Goal: Task Accomplishment & Management: Manage account settings

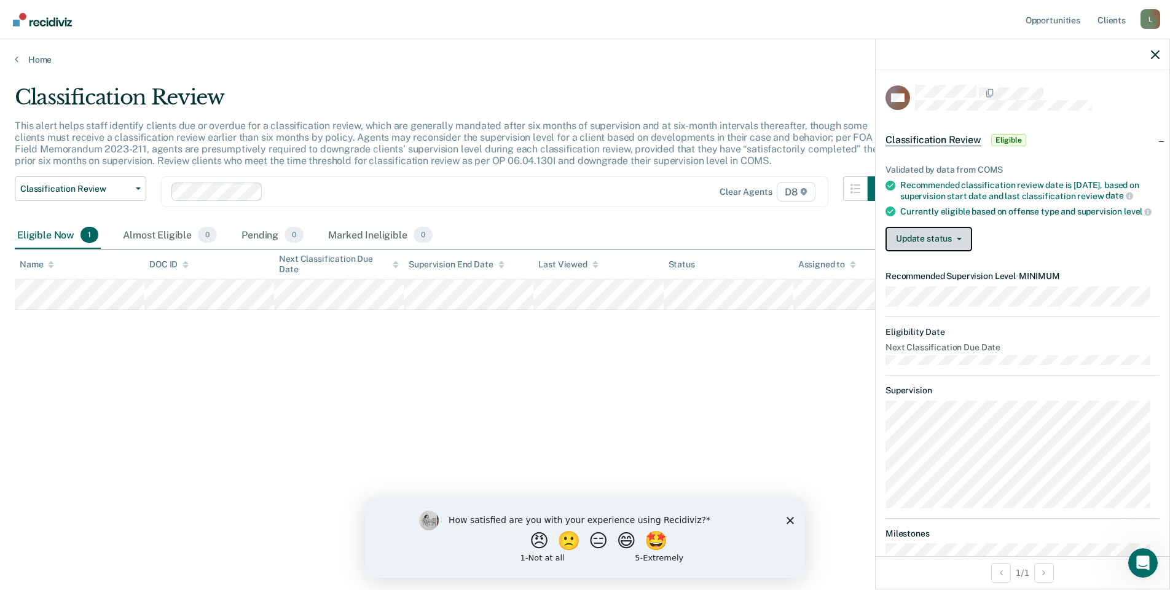
click at [935, 251] on button "Update status" at bounding box center [929, 239] width 87 height 25
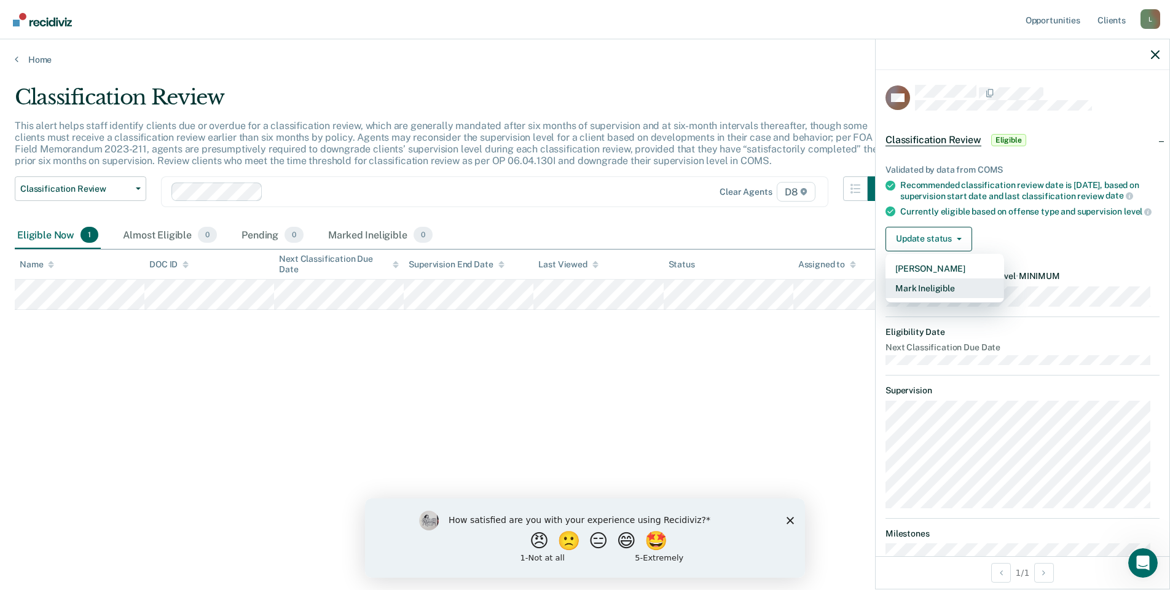
click at [921, 297] on button "Mark Ineligible" at bounding box center [945, 288] width 119 height 20
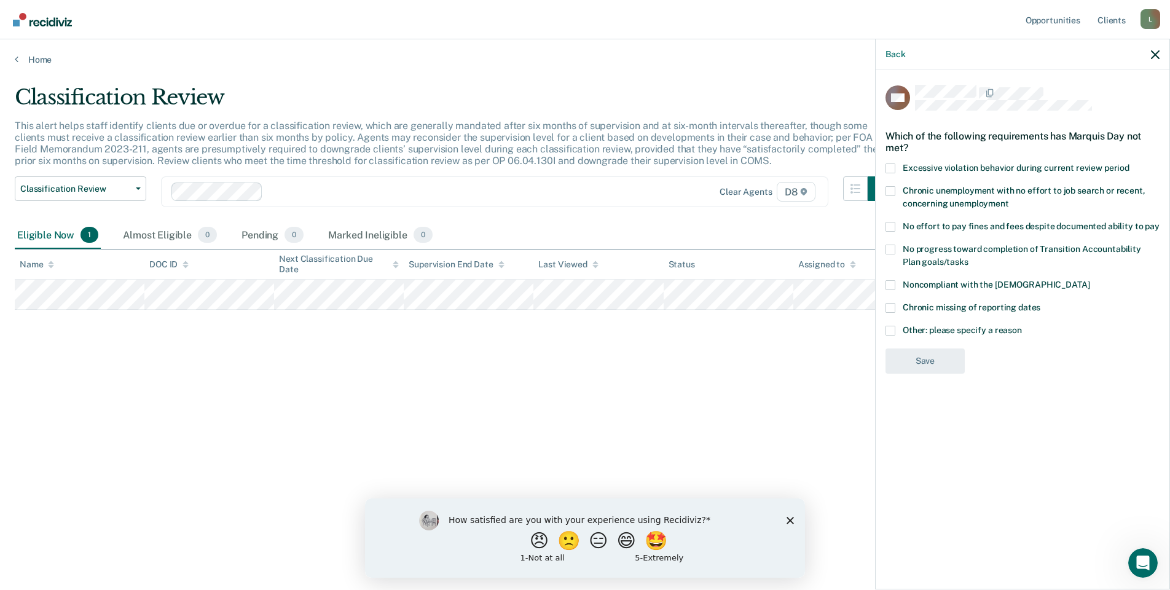
click at [892, 332] on span at bounding box center [891, 331] width 10 height 10
click at [1022, 326] on input "Other: please specify a reason" at bounding box center [1022, 326] width 0 height 0
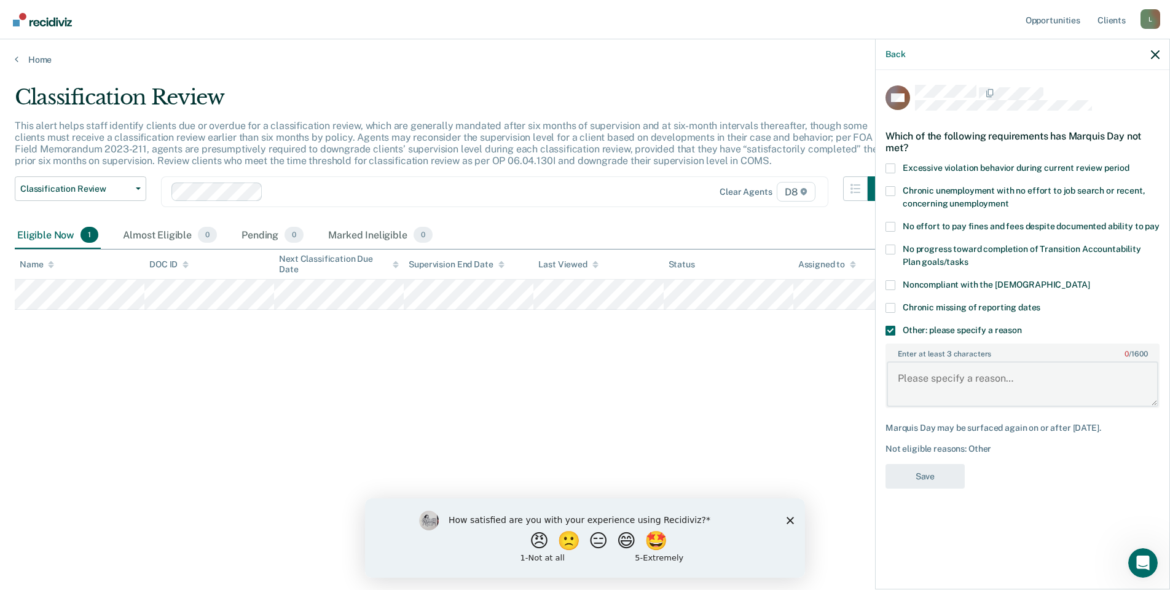
click at [923, 375] on textarea "Enter at least 3 characters 0 / 1600" at bounding box center [1023, 383] width 272 height 45
type textarea "Pending violation"
click at [932, 476] on button "Save" at bounding box center [925, 476] width 79 height 25
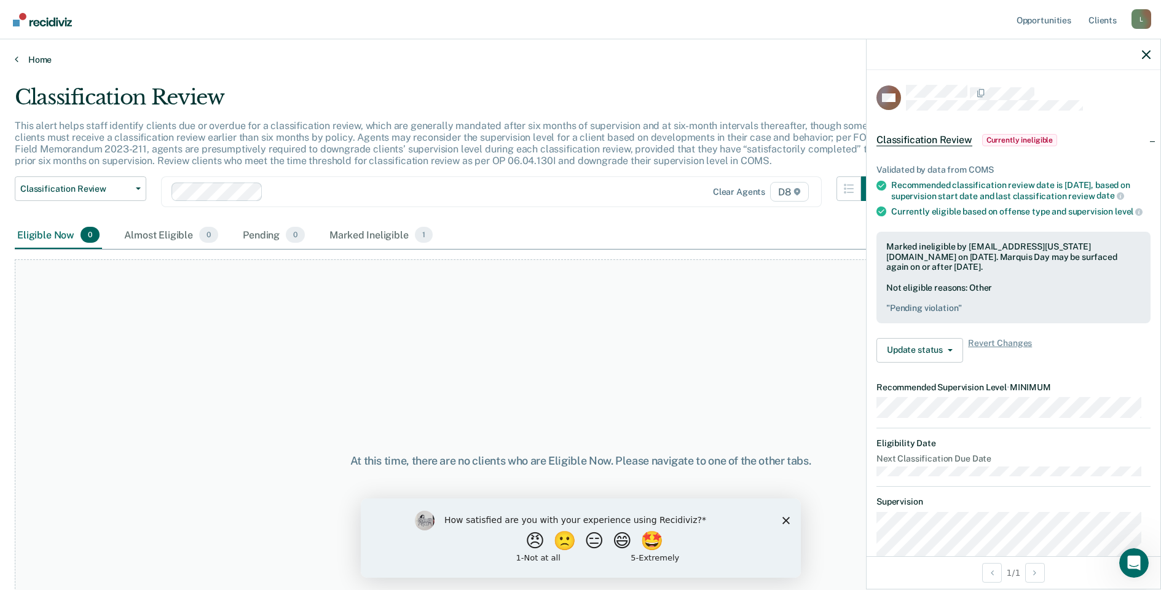
click at [44, 57] on link "Home" at bounding box center [581, 59] width 1132 height 11
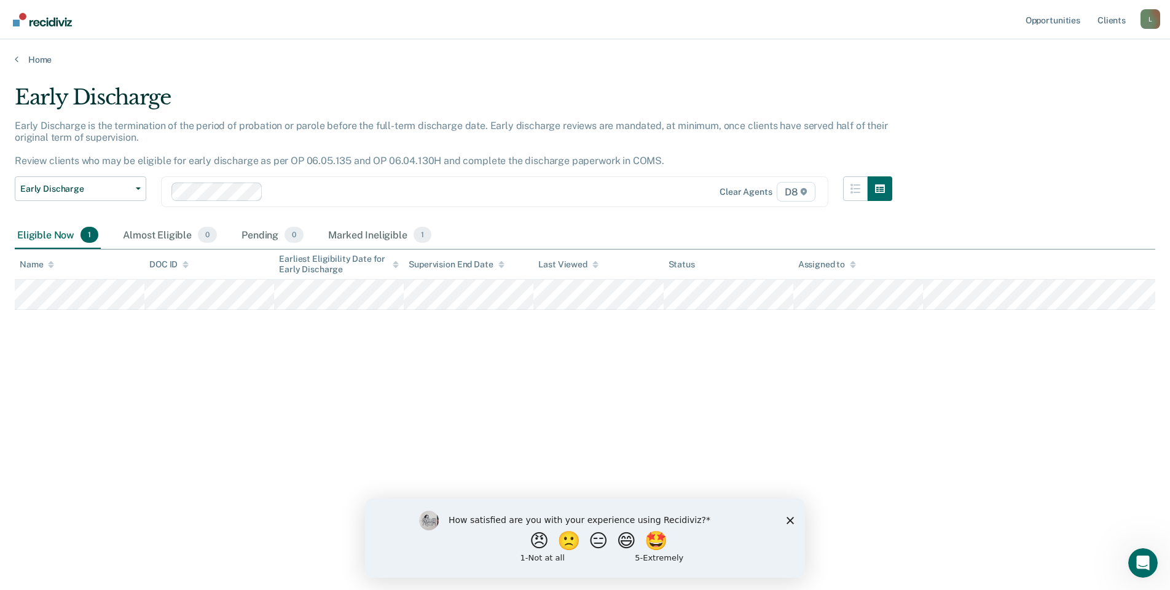
click at [55, 231] on div "Eligible Now 1" at bounding box center [58, 235] width 86 height 27
click at [353, 233] on div "Marked Ineligible 1" at bounding box center [380, 235] width 108 height 27
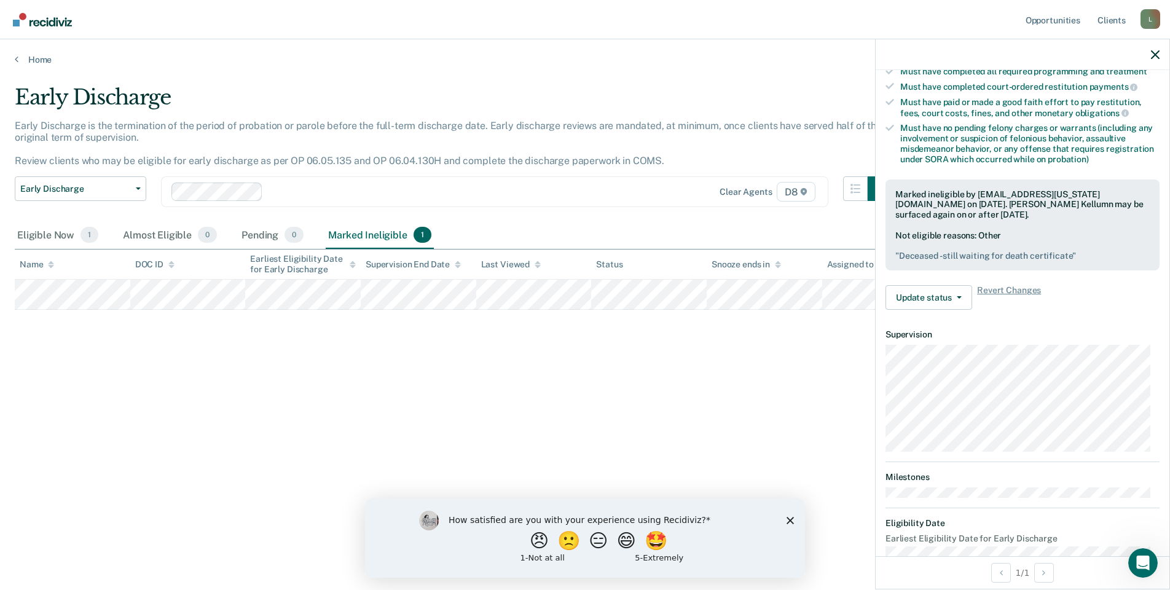
scroll to position [241, 0]
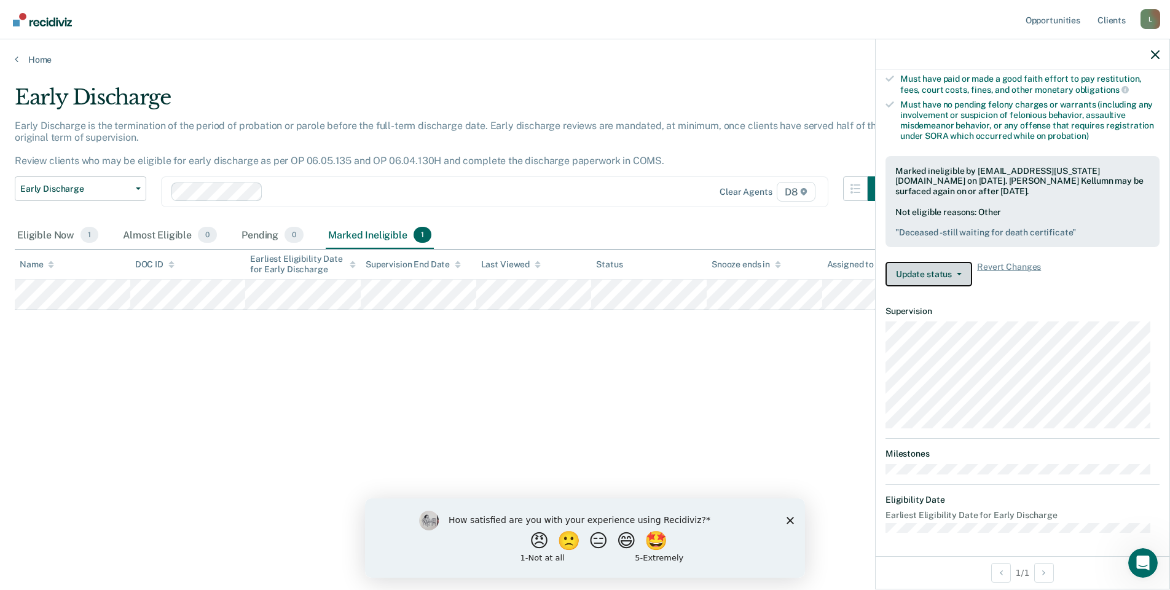
click at [915, 267] on button "Update status" at bounding box center [929, 274] width 87 height 25
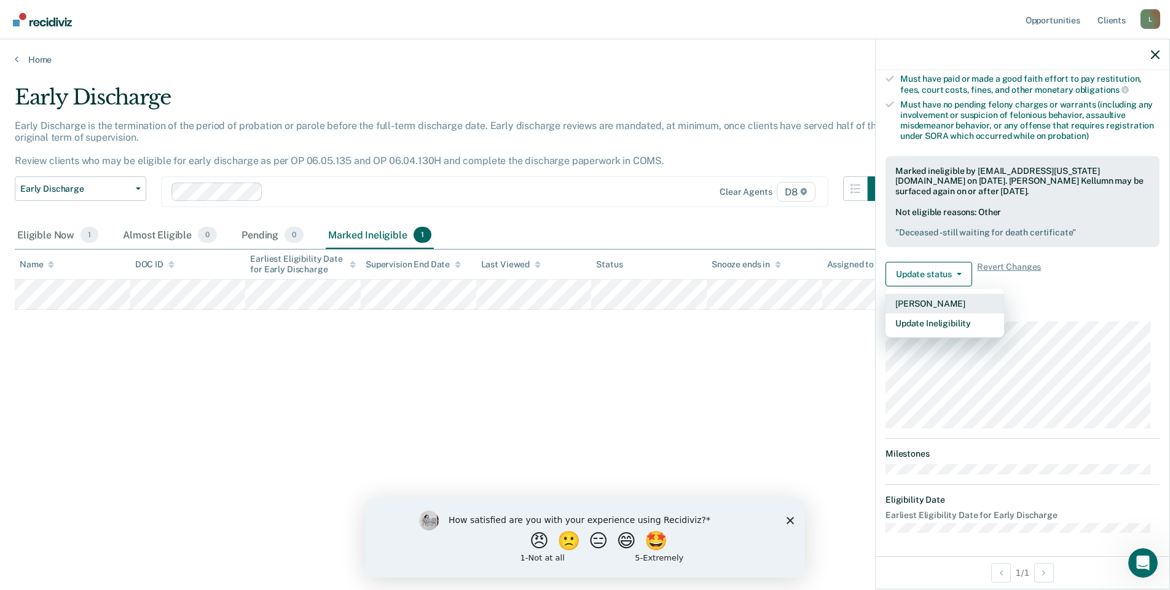
click at [931, 304] on button "[PERSON_NAME]" at bounding box center [945, 304] width 119 height 20
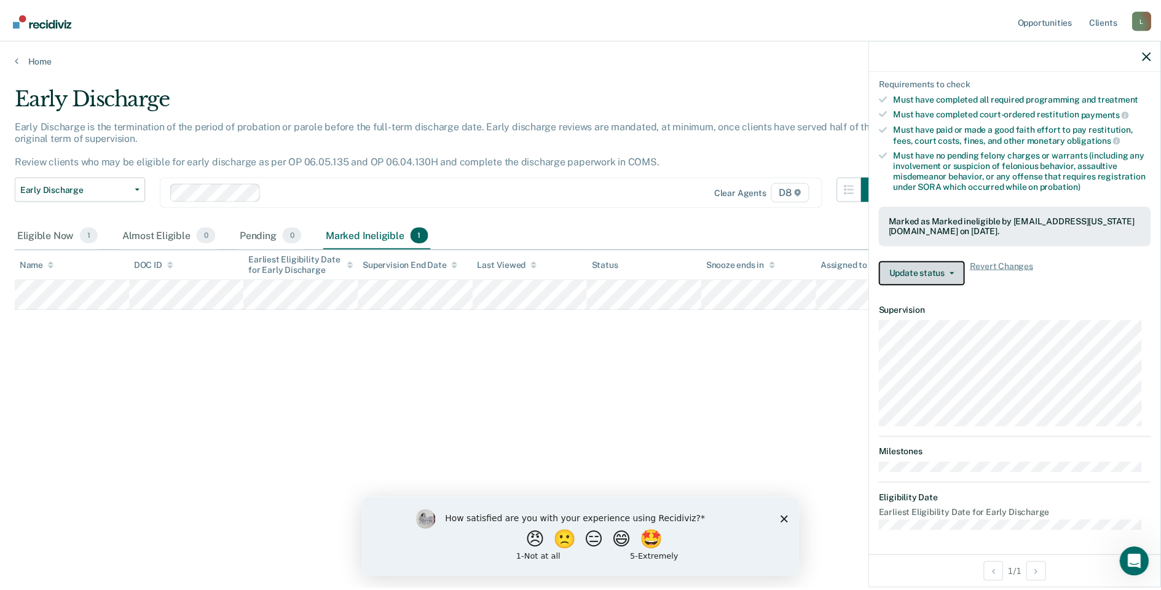
scroll to position [190, 0]
